Goal: Transaction & Acquisition: Purchase product/service

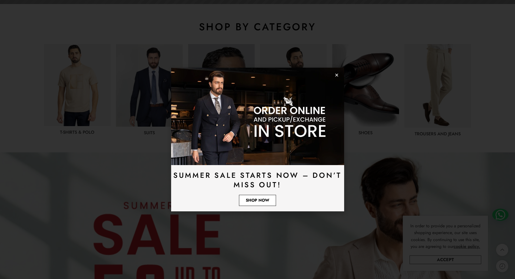
click at [265, 199] on span "Shop Now" at bounding box center [258, 200] width 24 height 4
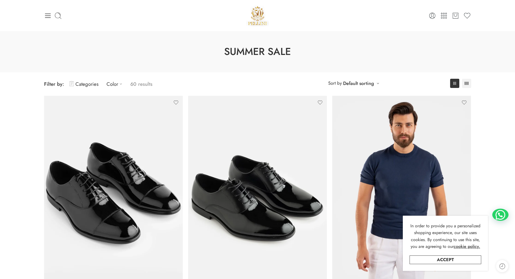
drag, startPoint x: 28, startPoint y: 180, endPoint x: 56, endPoint y: 34, distance: 148.4
click at [50, 16] on icon at bounding box center [48, 16] width 8 height 8
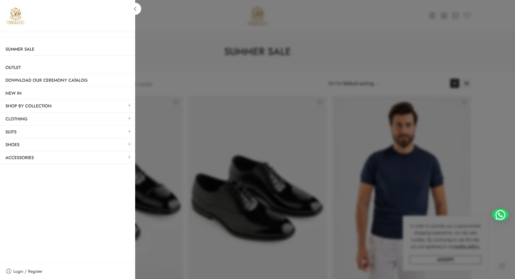
click at [190, 53] on div at bounding box center [257, 139] width 515 height 279
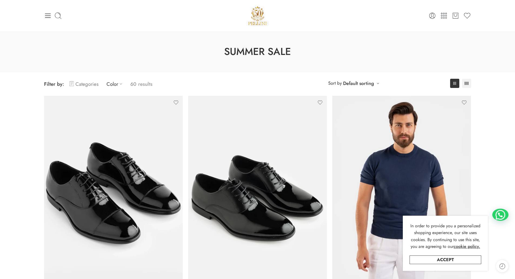
click at [87, 81] on link "Categories" at bounding box center [83, 84] width 29 height 13
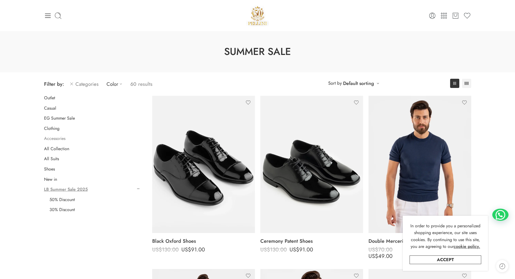
click at [62, 138] on link "Accessories" at bounding box center [54, 138] width 21 height 5
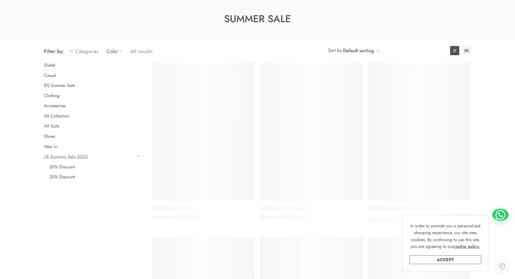
scroll to position [42, 0]
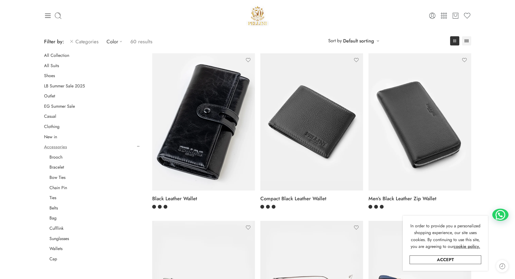
click at [59, 157] on link "Brooch" at bounding box center [55, 156] width 13 height 5
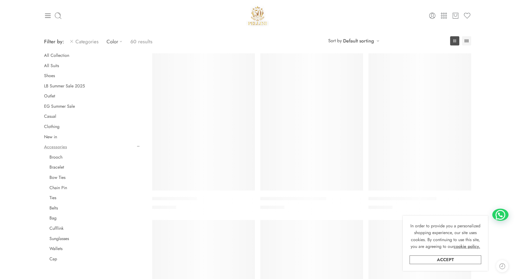
drag, startPoint x: 61, startPoint y: 150, endPoint x: 62, endPoint y: 144, distance: 5.1
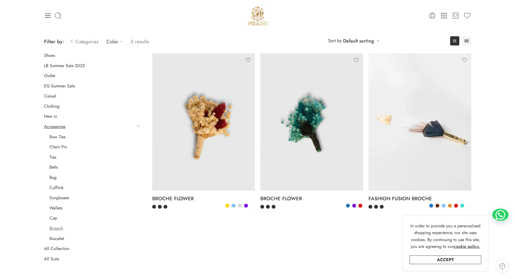
drag, startPoint x: 62, startPoint y: 144, endPoint x: 34, endPoint y: 143, distance: 27.9
click at [34, 143] on div "**********" at bounding box center [257, 140] width 515 height 302
click at [72, 65] on link "LB Summer Sale 2025" at bounding box center [64, 65] width 41 height 5
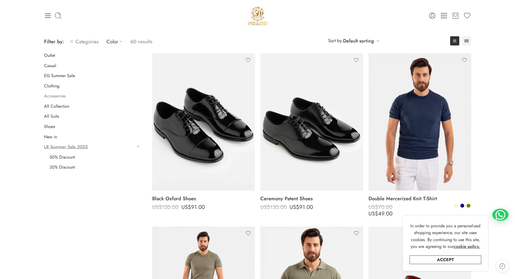
click at [58, 95] on link "Accessories" at bounding box center [54, 95] width 21 height 5
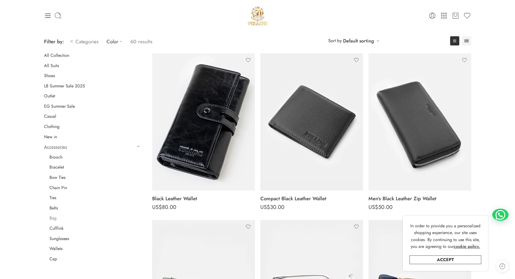
click at [54, 218] on link "Bag" at bounding box center [52, 217] width 7 height 5
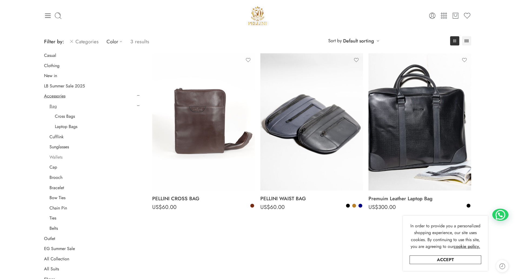
click at [58, 158] on link "Wallets" at bounding box center [55, 156] width 13 height 5
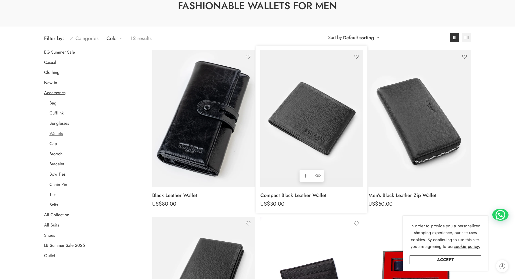
scroll to position [97, 0]
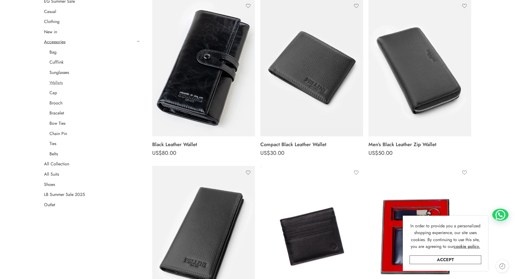
drag, startPoint x: 62, startPoint y: 197, endPoint x: 62, endPoint y: 200, distance: 3.0
drag, startPoint x: 62, startPoint y: 200, endPoint x: 35, endPoint y: 190, distance: 29.2
click at [57, 197] on link "LB Summer Sale 2025" at bounding box center [64, 194] width 41 height 5
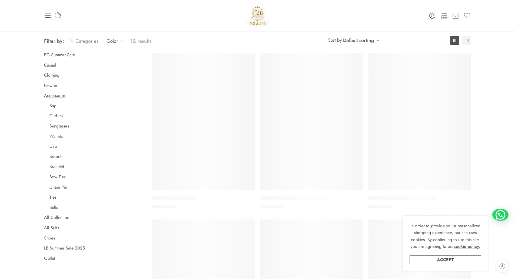
scroll to position [42, 0]
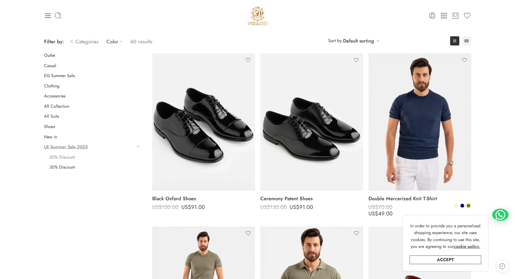
click at [65, 155] on link "50% Discount" at bounding box center [61, 156] width 25 height 5
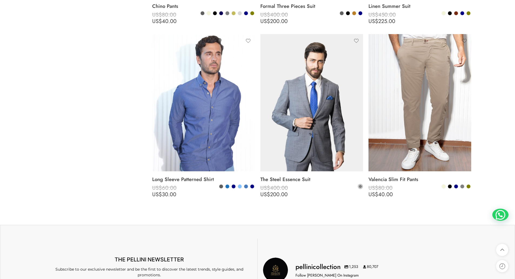
scroll to position [2016, 0]
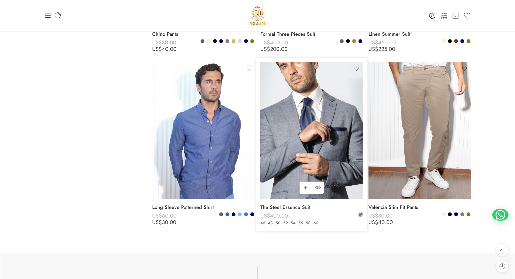
drag, startPoint x: 271, startPoint y: 169, endPoint x: 273, endPoint y: 121, distance: 48.4
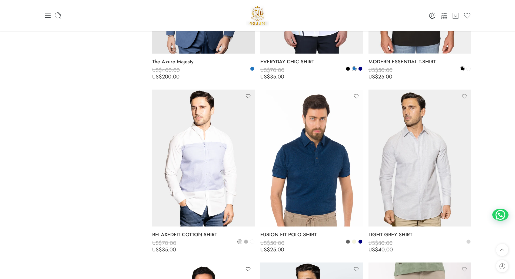
scroll to position [1384, 0]
